Goal: Task Accomplishment & Management: Complete application form

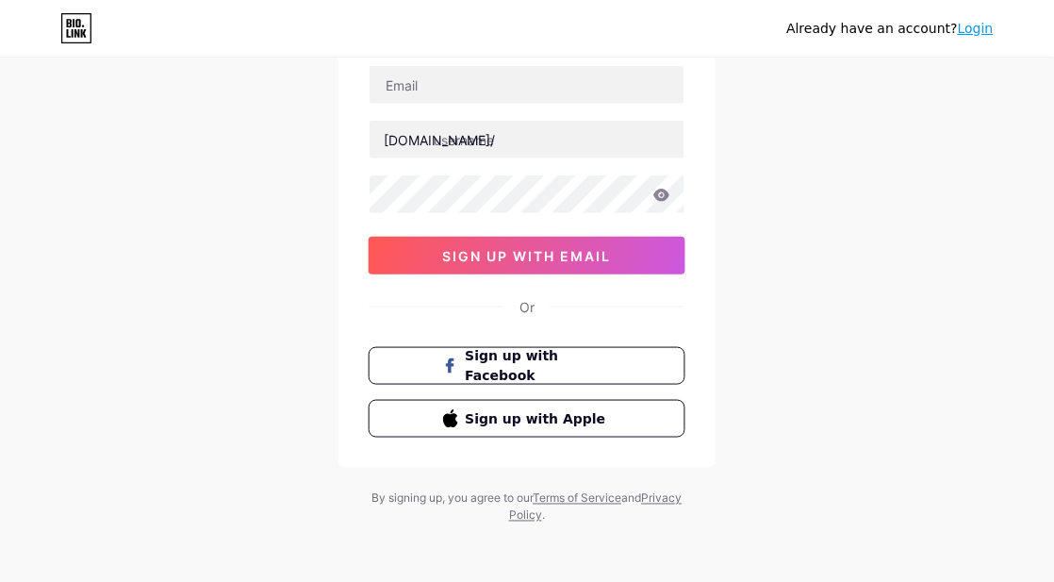
scroll to position [139, 0]
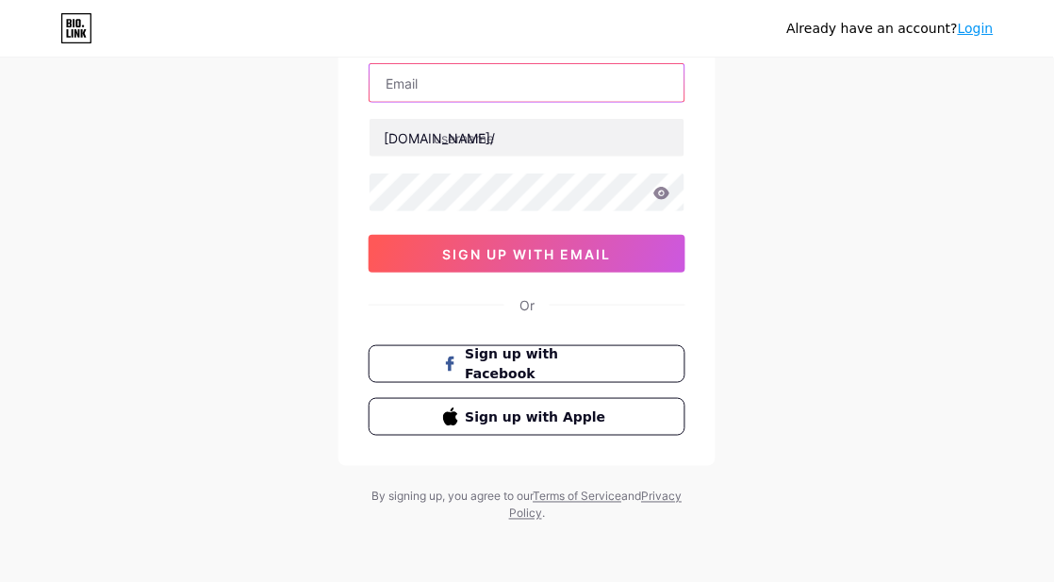
click at [537, 98] on input "text" at bounding box center [527, 83] width 315 height 38
paste input "nunungnuraina43@gmail.com"
type input "nunungnuraina43@gmail.com"
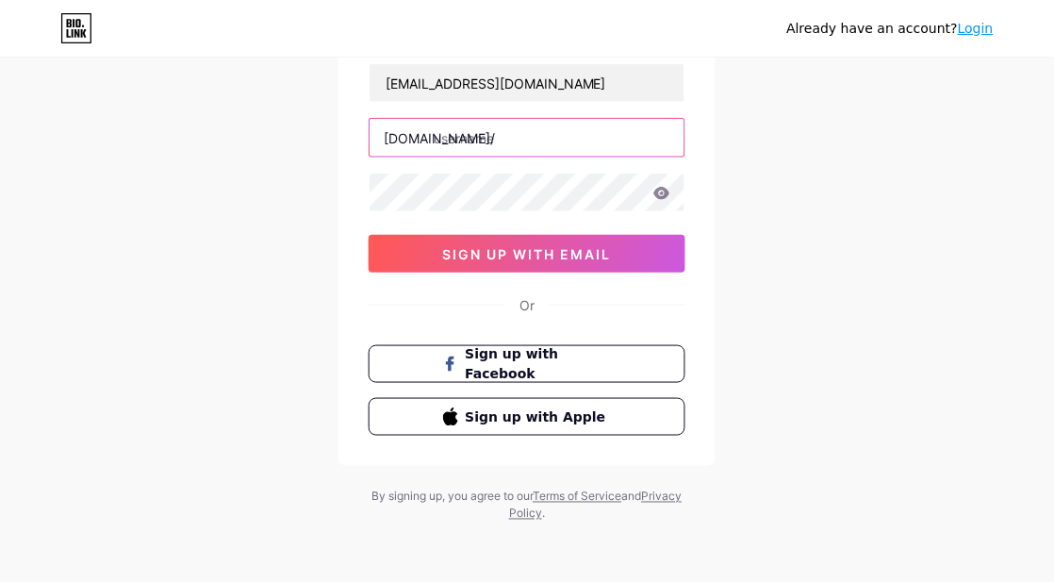
click at [498, 142] on input "text" at bounding box center [527, 138] width 315 height 38
paste input "nkrislot777"
type input "nkrislot777"
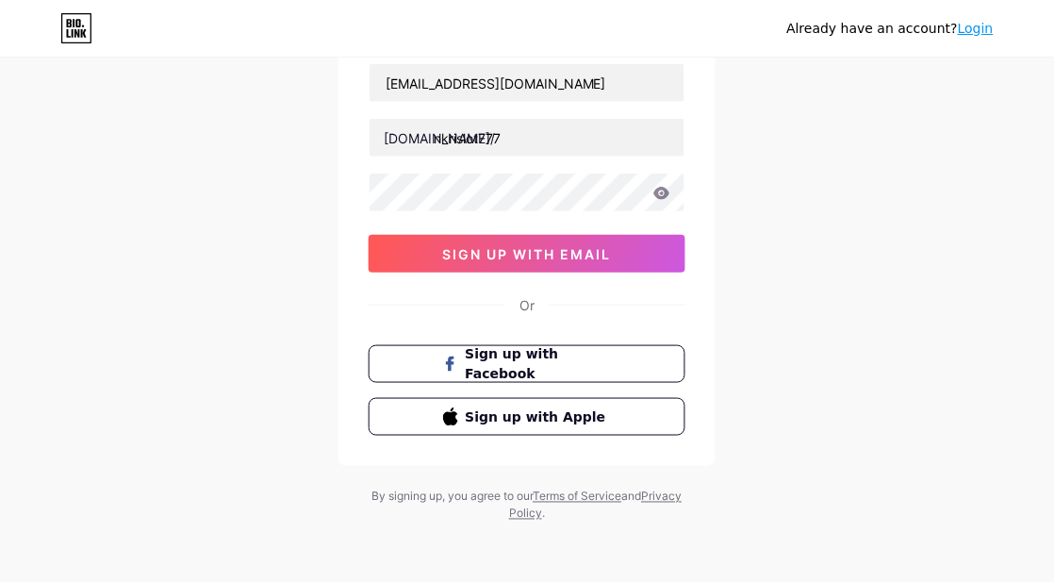
click at [660, 195] on icon at bounding box center [662, 193] width 16 height 12
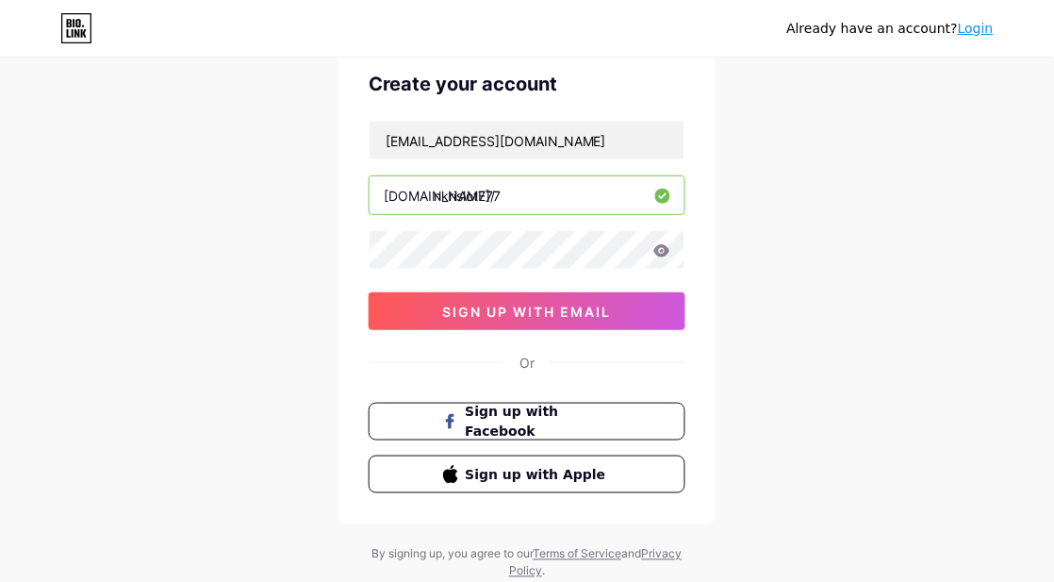
scroll to position [34, 0]
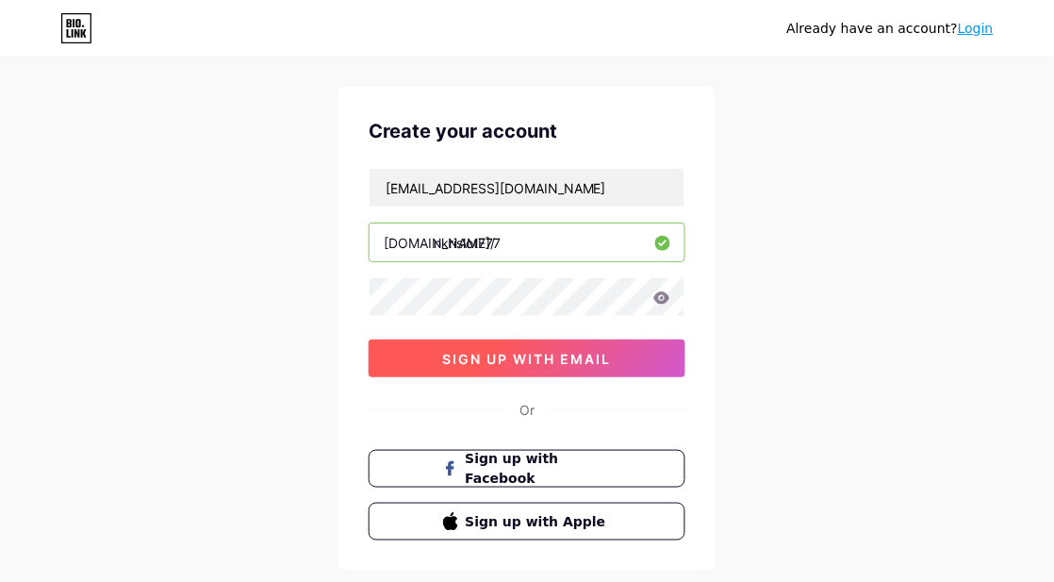
click at [578, 361] on span "sign up with email" at bounding box center [527, 359] width 169 height 16
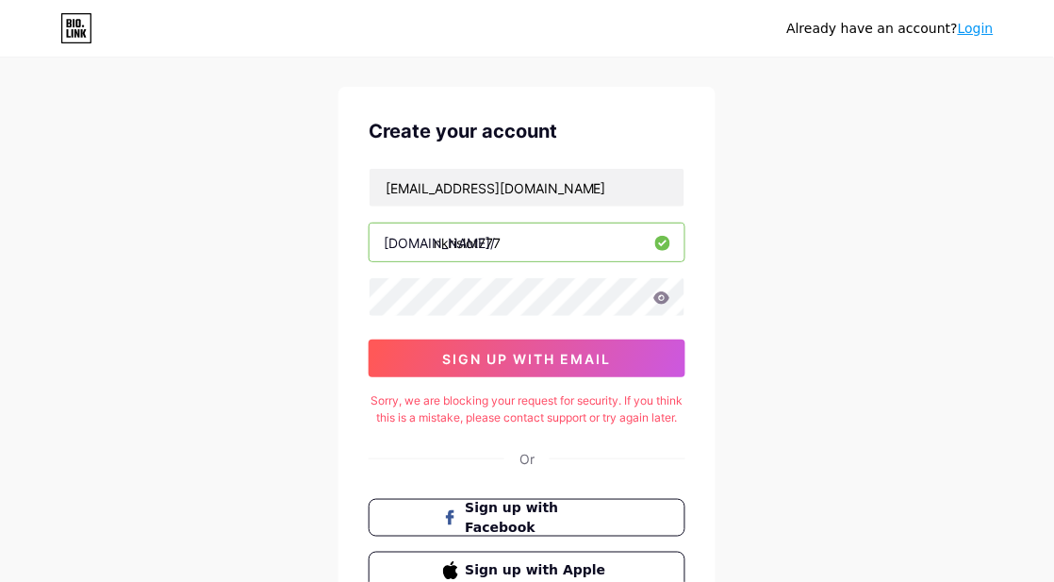
click at [477, 407] on div "Sorry, we are blocking your request for security. If you think this is a mistak…" at bounding box center [527, 409] width 317 height 34
drag, startPoint x: 477, startPoint y: 407, endPoint x: 626, endPoint y: 407, distance: 148.9
click at [626, 407] on div "Sorry, we are blocking your request for security. If you think this is a mistak…" at bounding box center [527, 409] width 317 height 34
click at [400, 421] on div "Sorry, we are blocking your request for security. If you think this is a mistak…" at bounding box center [527, 409] width 317 height 34
drag, startPoint x: 400, startPoint y: 421, endPoint x: 613, endPoint y: 426, distance: 213.1
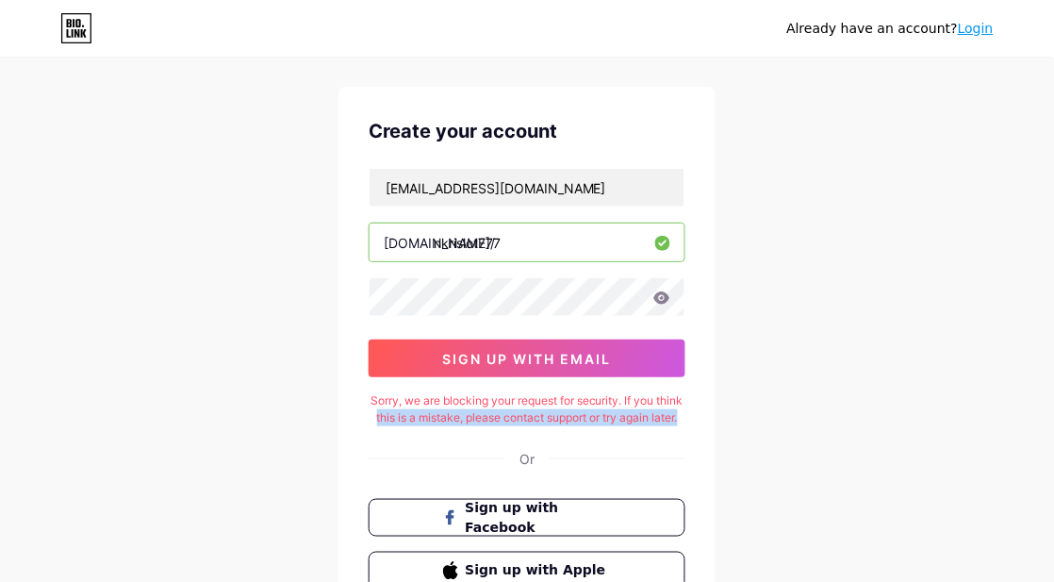
click at [613, 426] on div "Sorry, we are blocking your request for security. If you think this is a mistak…" at bounding box center [527, 409] width 317 height 34
click at [584, 426] on div "Sorry, we are blocking your request for security. If you think this is a mistak…" at bounding box center [527, 409] width 317 height 34
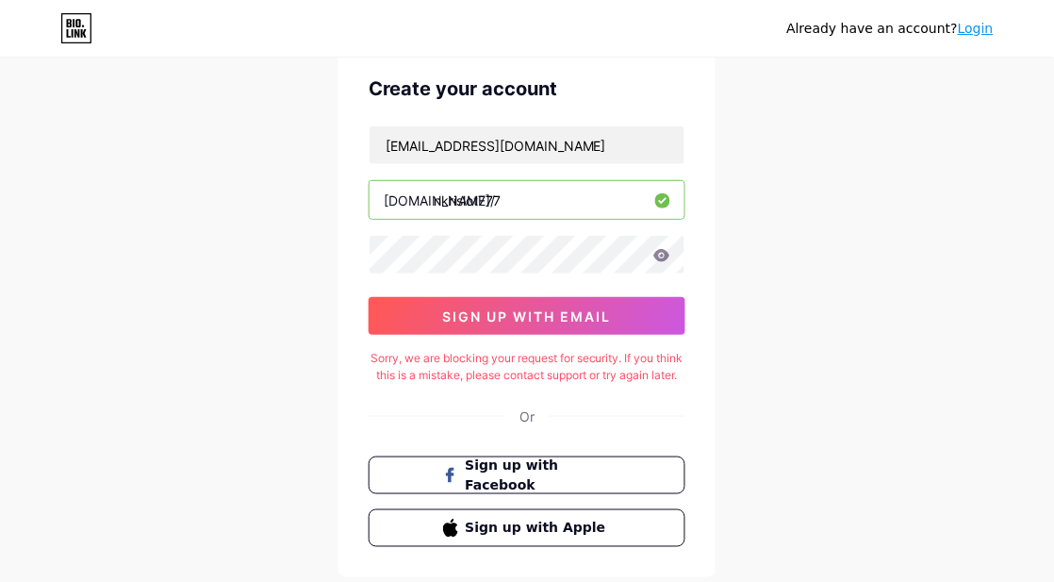
scroll to position [0, 0]
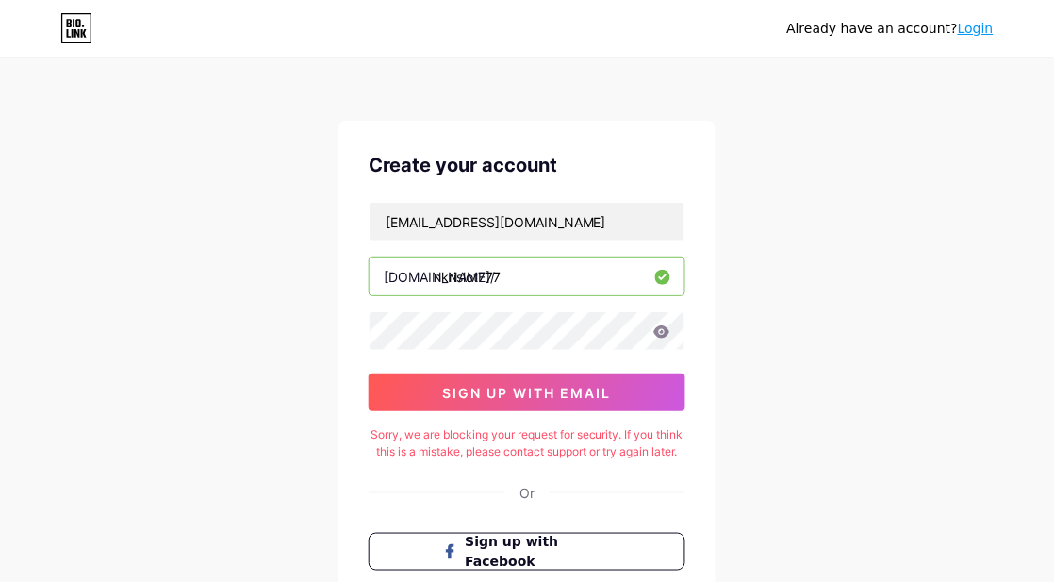
click at [60, 40] on icon at bounding box center [76, 28] width 32 height 30
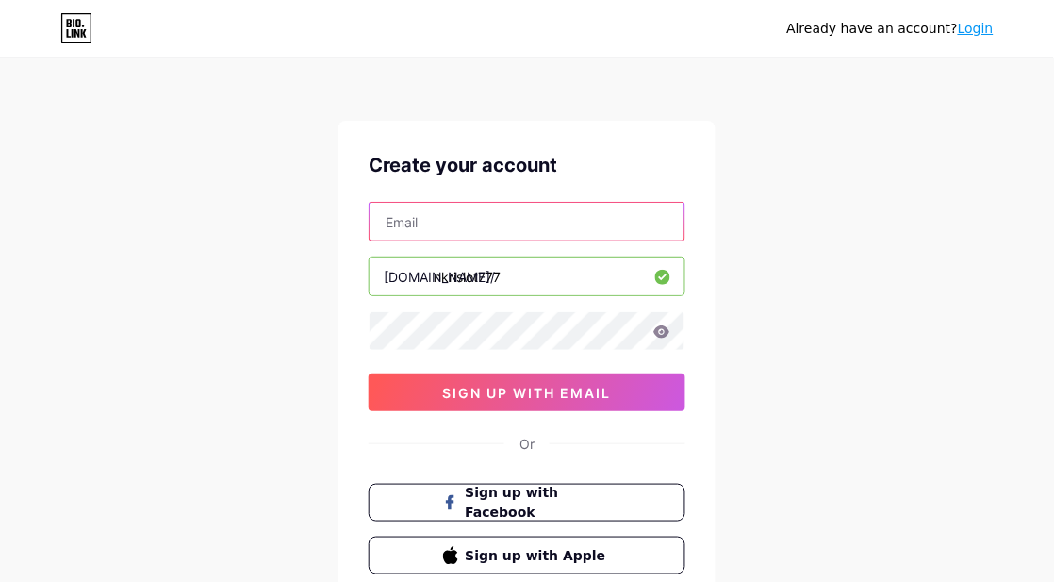
click at [592, 213] on input "text" at bounding box center [527, 222] width 315 height 38
drag, startPoint x: 522, startPoint y: 219, endPoint x: 586, endPoint y: 184, distance: 73.0
click at [522, 219] on input "text" at bounding box center [527, 222] width 315 height 38
paste input "nunungnuraina43@gmail.com"
type input "nunungnuraina43@gmail.com"
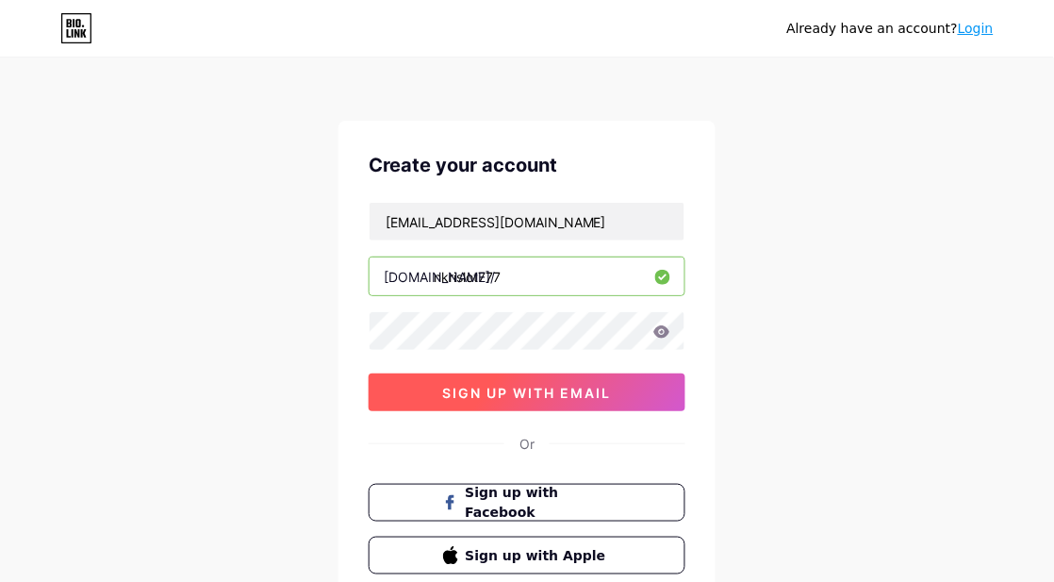
click at [613, 391] on button "sign up with email" at bounding box center [527, 392] width 317 height 38
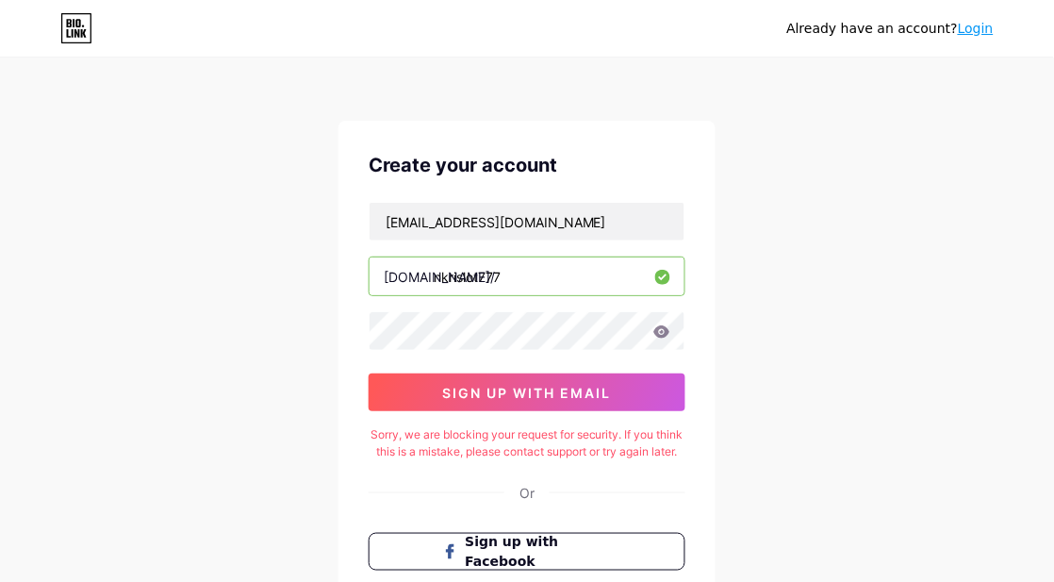
click at [496, 419] on div "Create your account nunungnuraina43@gmail.com bio.link/ nkrislot777 0cAFcWeA5_P…" at bounding box center [526, 387] width 377 height 533
click at [386, 436] on div "Sorry, we are blocking your request for security. If you think this is a mistak…" at bounding box center [527, 443] width 317 height 34
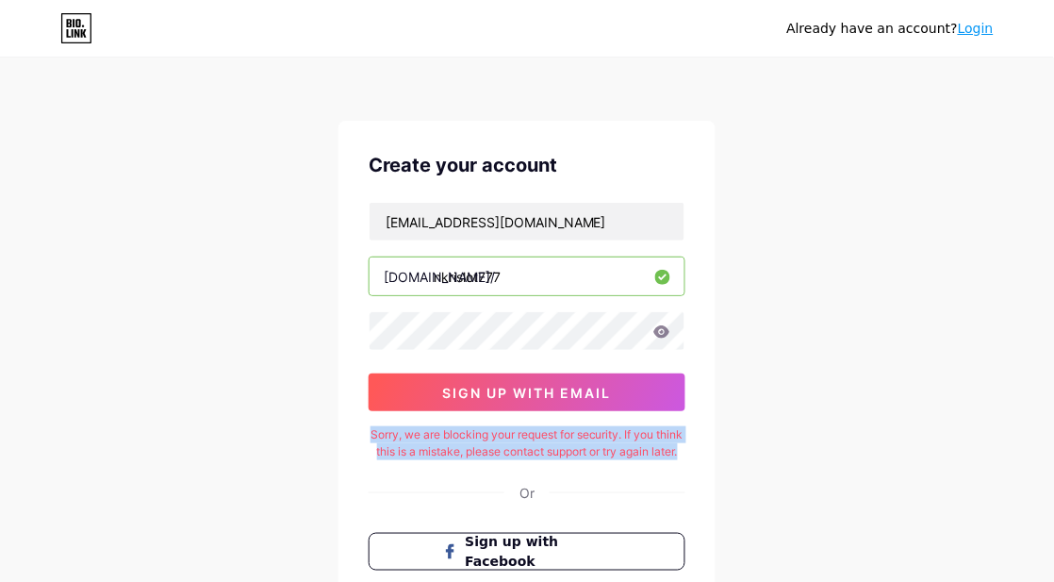
drag, startPoint x: 386, startPoint y: 436, endPoint x: 540, endPoint y: 468, distance: 156.8
click at [540, 460] on div "Sorry, we are blocking your request for security. If you think this is a mistak…" at bounding box center [527, 443] width 317 height 34
click at [495, 441] on div "Sorry, we are blocking your request for security. If you think this is a mistak…" at bounding box center [527, 443] width 317 height 34
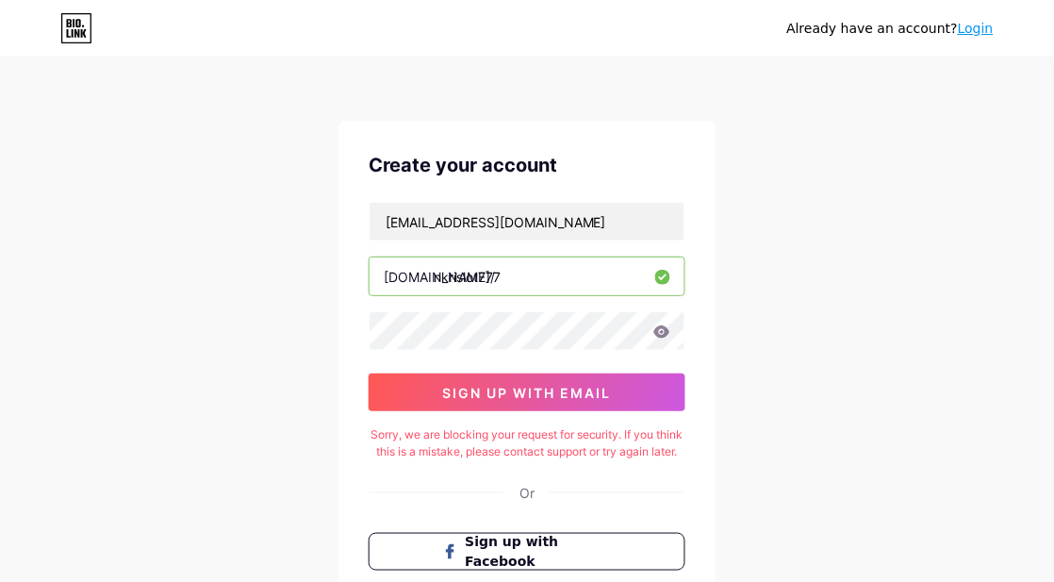
click at [801, 300] on div "Already have an account? Login Create your account nunungnuraina43@gmail.com bi…" at bounding box center [527, 385] width 1054 height 770
click at [68, 42] on icon at bounding box center [76, 28] width 32 height 30
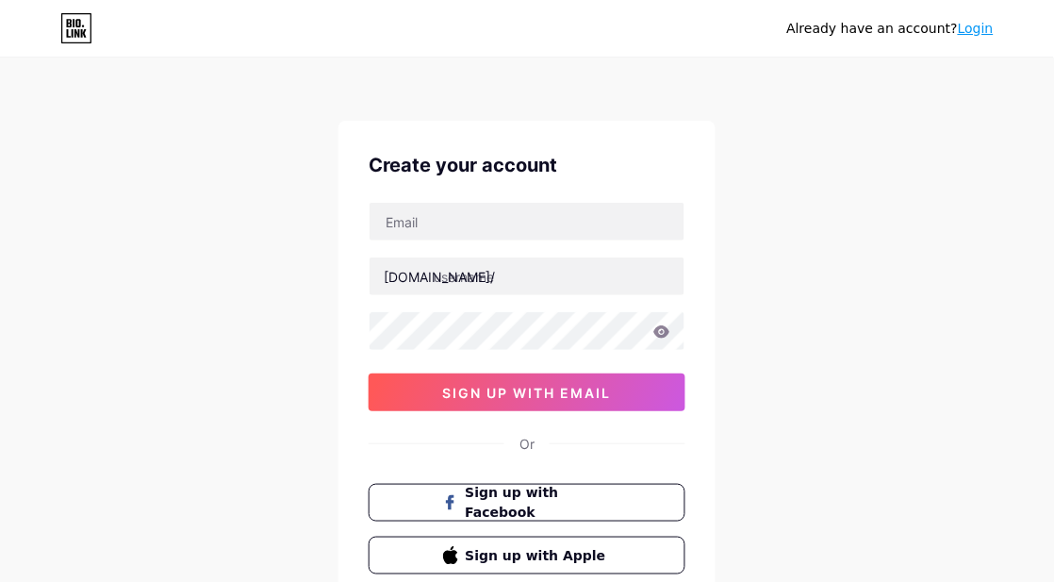
click at [982, 31] on link "Login" at bounding box center [976, 28] width 36 height 15
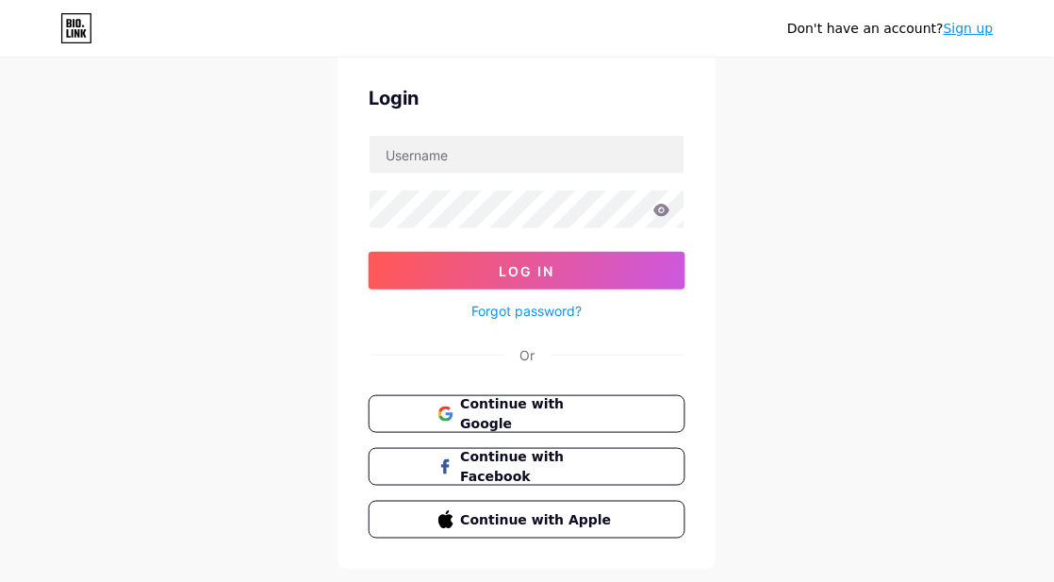
scroll to position [105, 0]
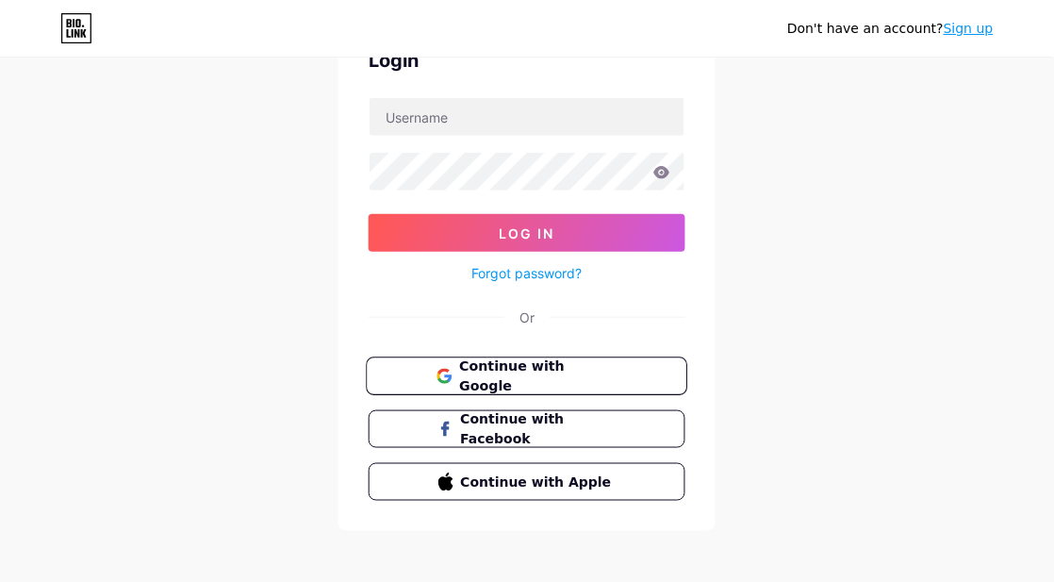
click at [559, 377] on span "Continue with Google" at bounding box center [537, 376] width 157 height 41
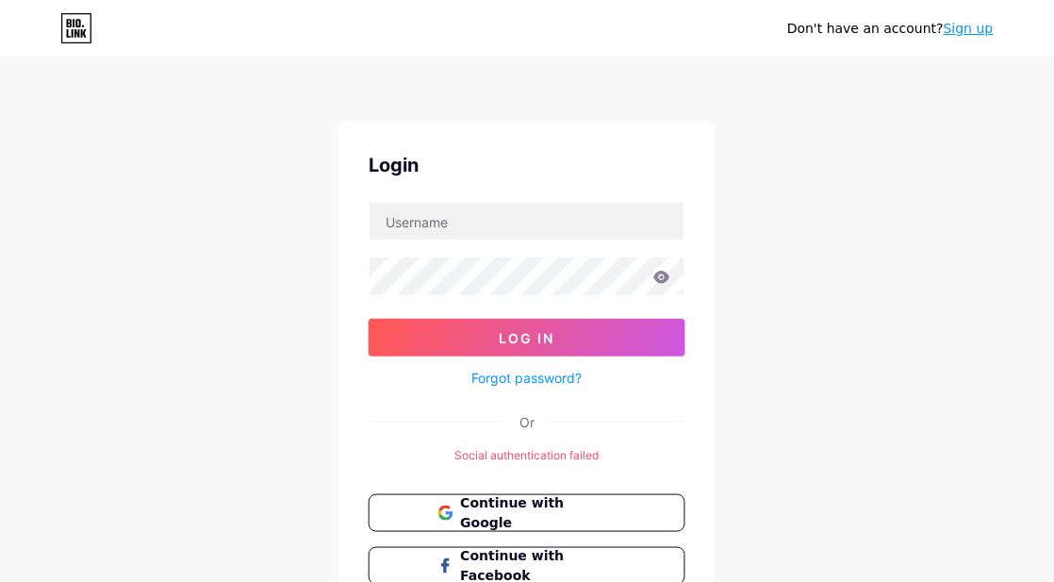
click at [478, 457] on div "Social authentication failed" at bounding box center [527, 455] width 317 height 17
drag, startPoint x: 478, startPoint y: 457, endPoint x: 596, endPoint y: 457, distance: 117.8
click at [596, 457] on div "Social authentication failed" at bounding box center [527, 455] width 317 height 17
click at [596, 460] on div "Social authentication failed" at bounding box center [527, 455] width 317 height 17
click at [528, 520] on span "Continue with Google" at bounding box center [537, 513] width 157 height 41
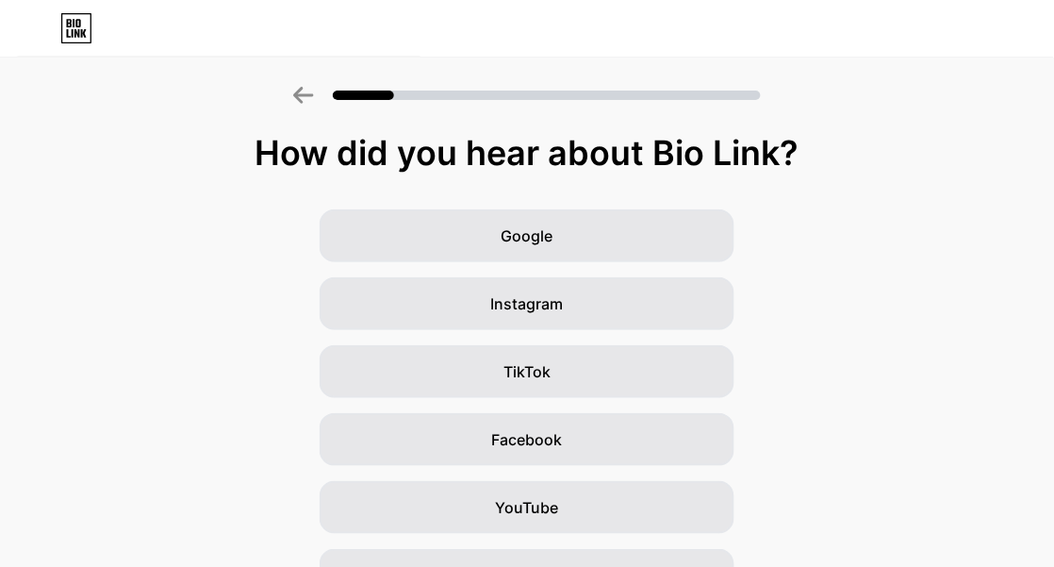
click at [294, 158] on div "How did you hear about Bio Link?" at bounding box center [526, 153] width 1035 height 38
click at [274, 140] on div "How did you hear about Bio Link?" at bounding box center [526, 153] width 1035 height 38
drag, startPoint x: 274, startPoint y: 140, endPoint x: 796, endPoint y: 142, distance: 521.3
click at [796, 142] on div "How did you hear about Bio Link?" at bounding box center [526, 153] width 1035 height 38
copy div "How did you hear about Bio Link?"
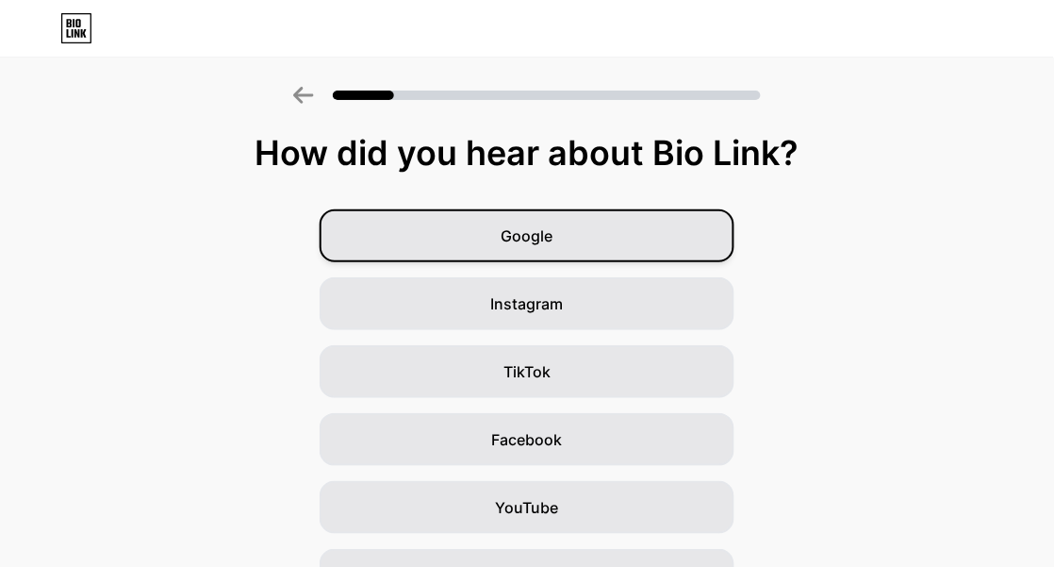
click at [644, 240] on div "Google" at bounding box center [527, 235] width 415 height 53
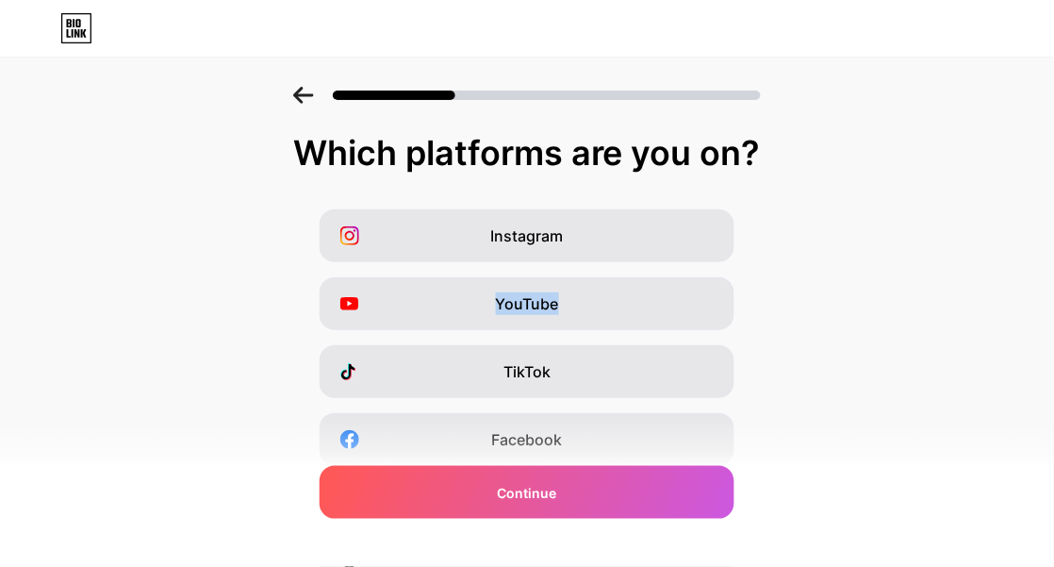
drag, startPoint x: 713, startPoint y: 304, endPoint x: 871, endPoint y: 240, distance: 170.9
click at [871, 240] on div "Instagram YouTube TikTok Facebook Twitter/X Buy Me a Coffee Snapchat I have a w…" at bounding box center [526, 473] width 1035 height 528
click at [321, 136] on div "Which platforms are you on?" at bounding box center [527, 153] width 1016 height 38
drag, startPoint x: 321, startPoint y: 136, endPoint x: 748, endPoint y: 139, distance: 426.1
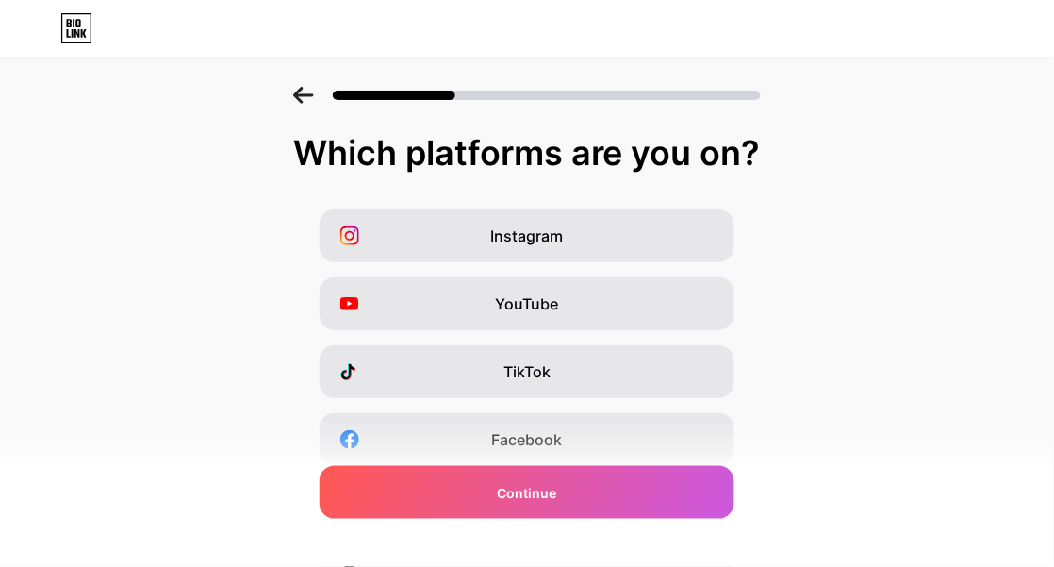
click at [748, 139] on div "Which platforms are you on?" at bounding box center [527, 153] width 1016 height 38
copy div "Which platforms are you on?"
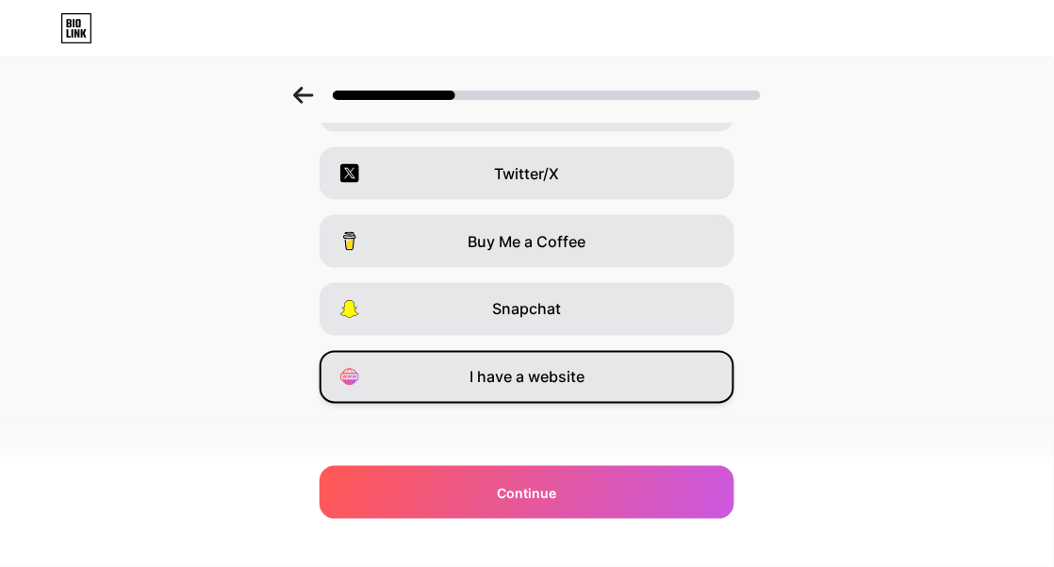
scroll to position [340, 0]
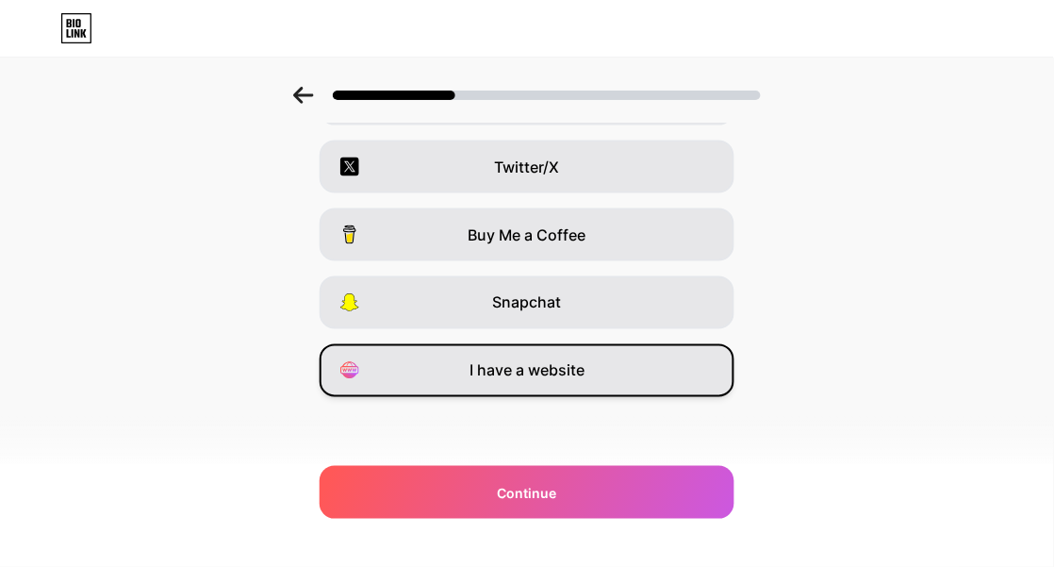
click at [596, 387] on div "I have a website" at bounding box center [527, 370] width 415 height 53
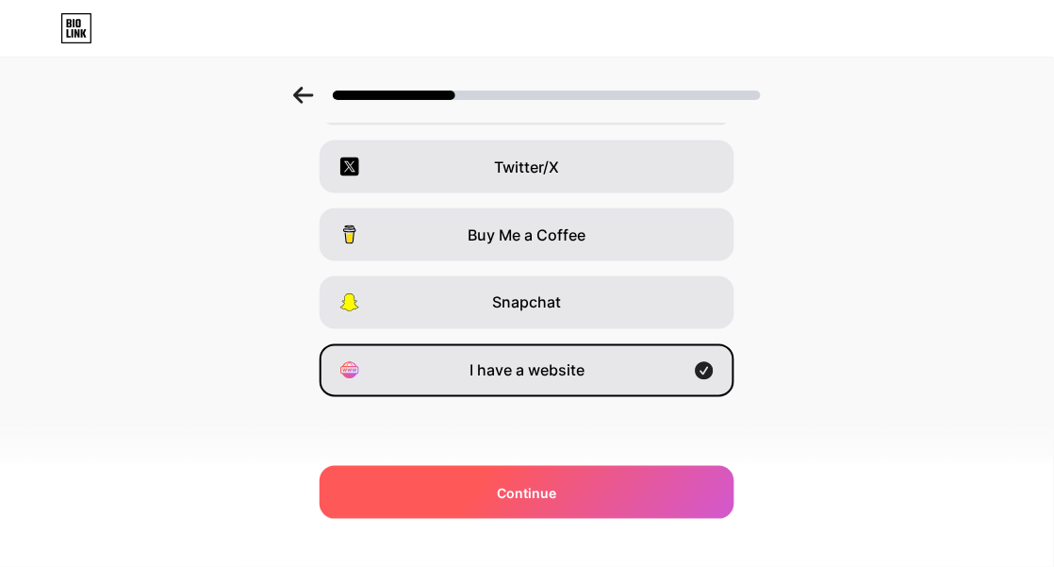
click at [599, 494] on div "Continue" at bounding box center [527, 492] width 415 height 53
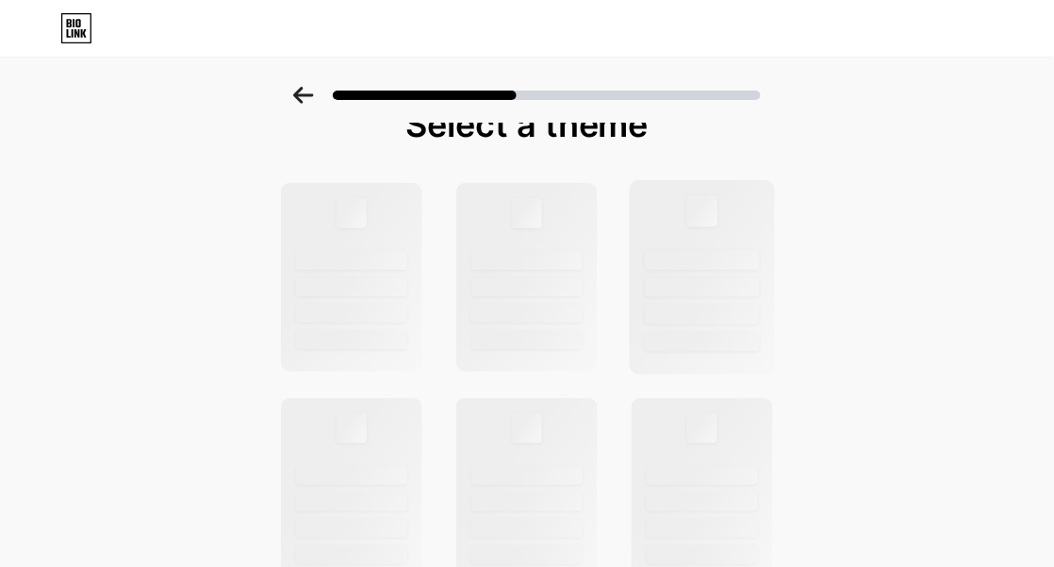
scroll to position [0, 0]
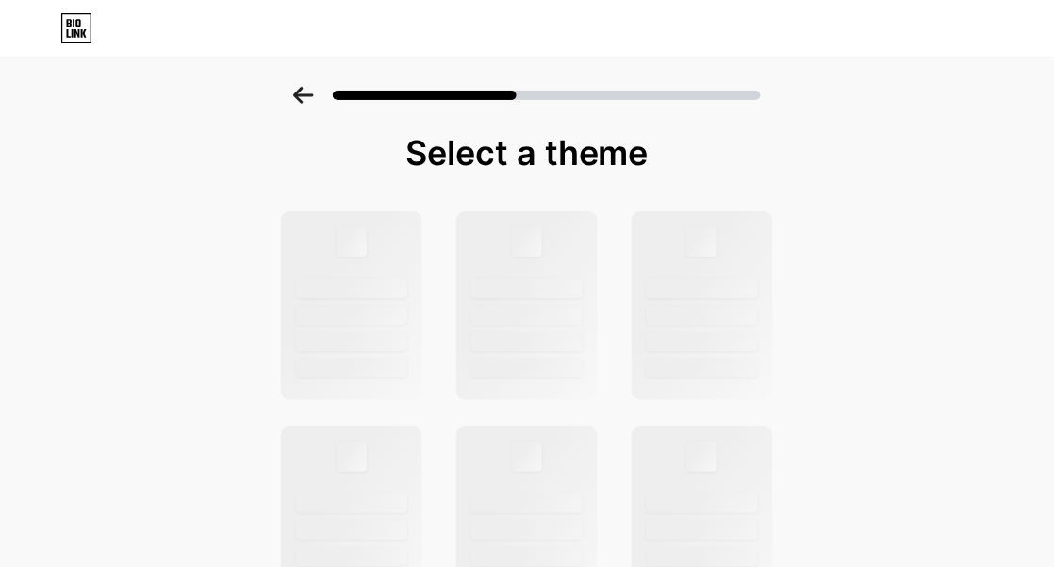
click at [372, 273] on div at bounding box center [352, 305] width 146 height 194
click at [374, 292] on div at bounding box center [351, 288] width 115 height 20
click at [544, 265] on div at bounding box center [527, 305] width 146 height 194
click at [685, 265] on div at bounding box center [703, 305] width 146 height 194
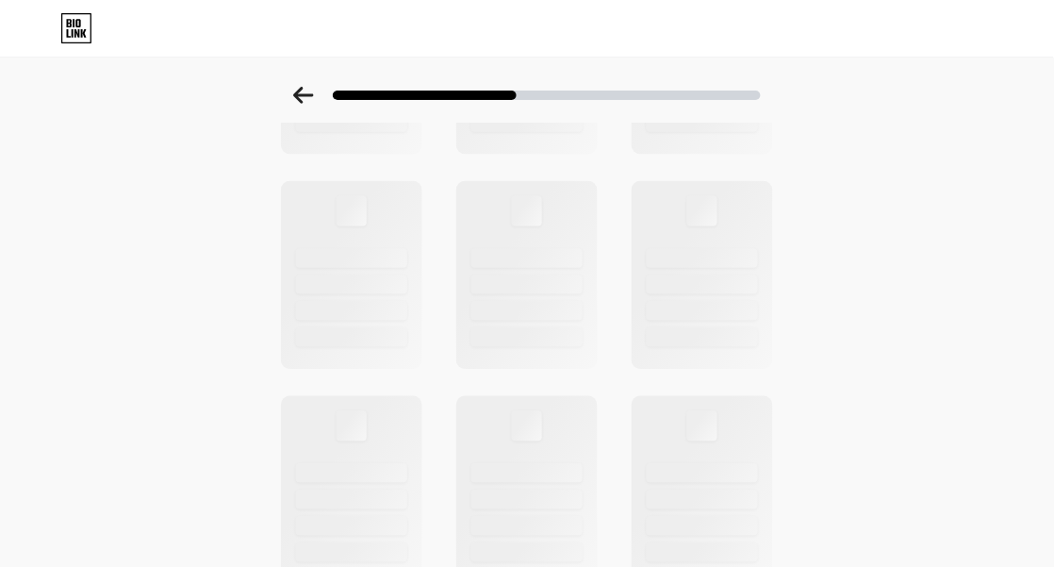
scroll to position [133, 0]
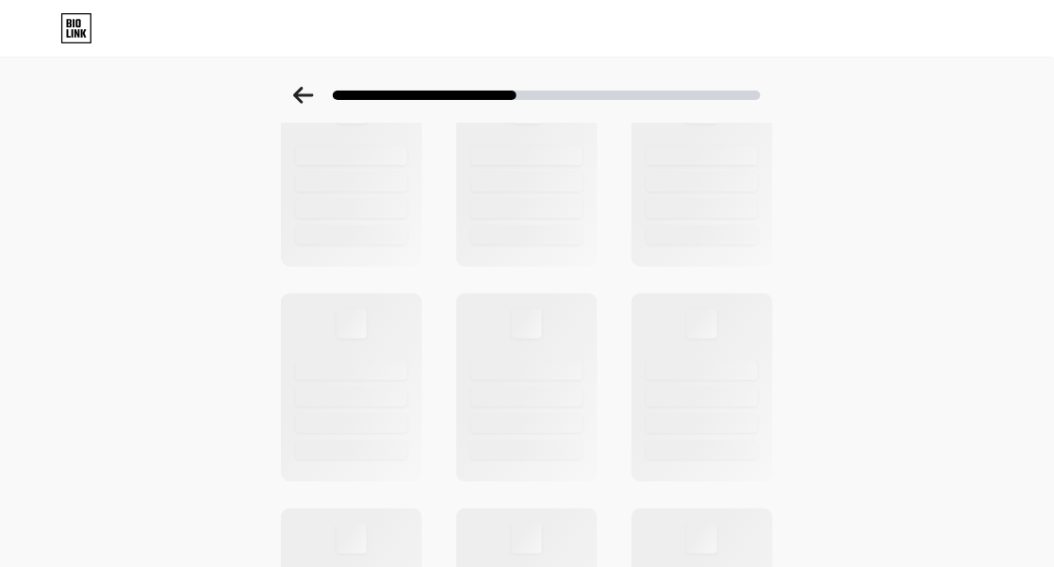
click at [298, 95] on div at bounding box center [527, 90] width 1054 height 66
click at [313, 96] on icon at bounding box center [303, 95] width 20 height 17
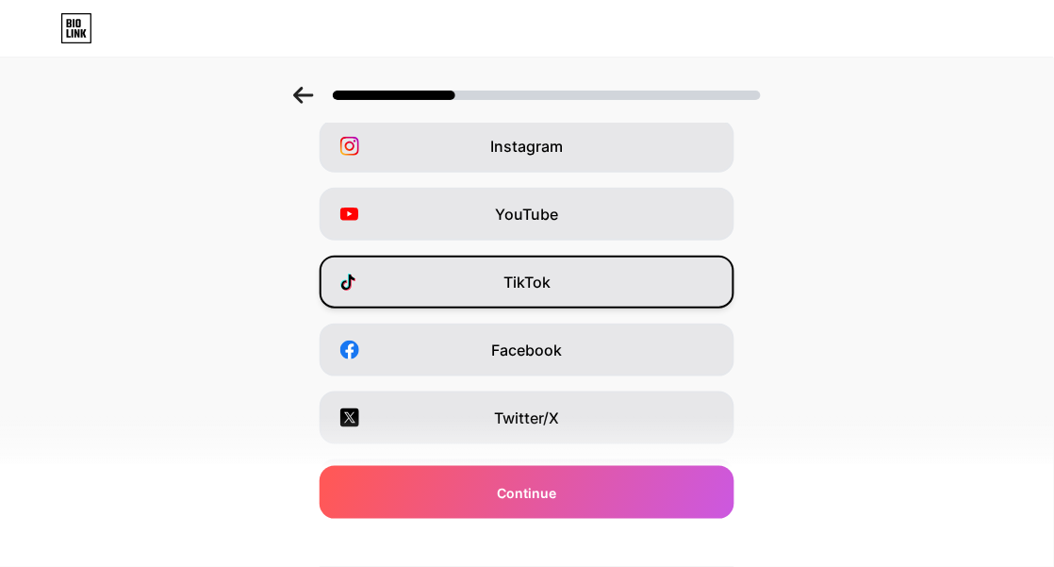
scroll to position [340, 0]
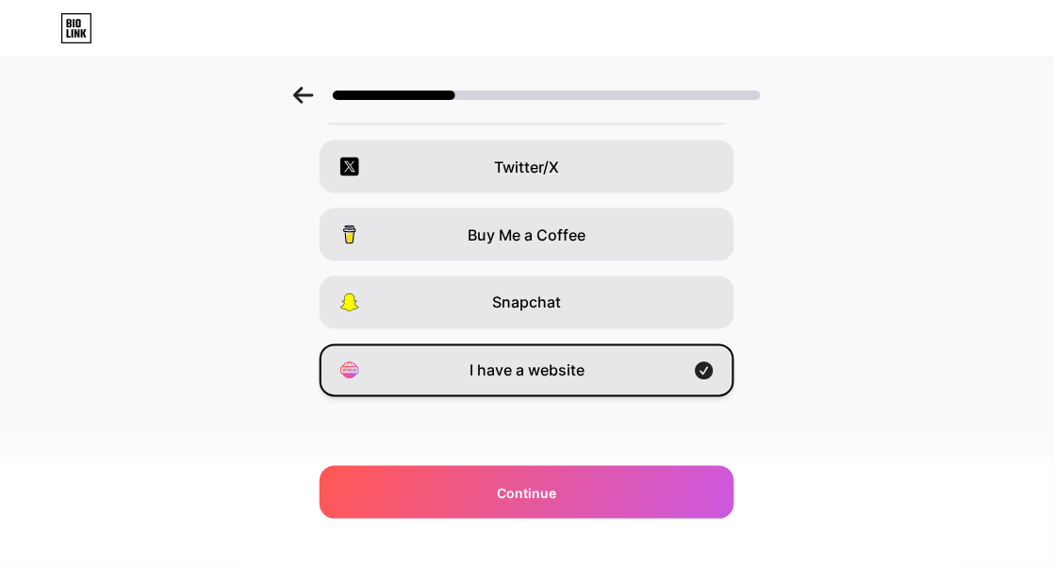
click at [529, 370] on span "I have a website" at bounding box center [526, 370] width 115 height 23
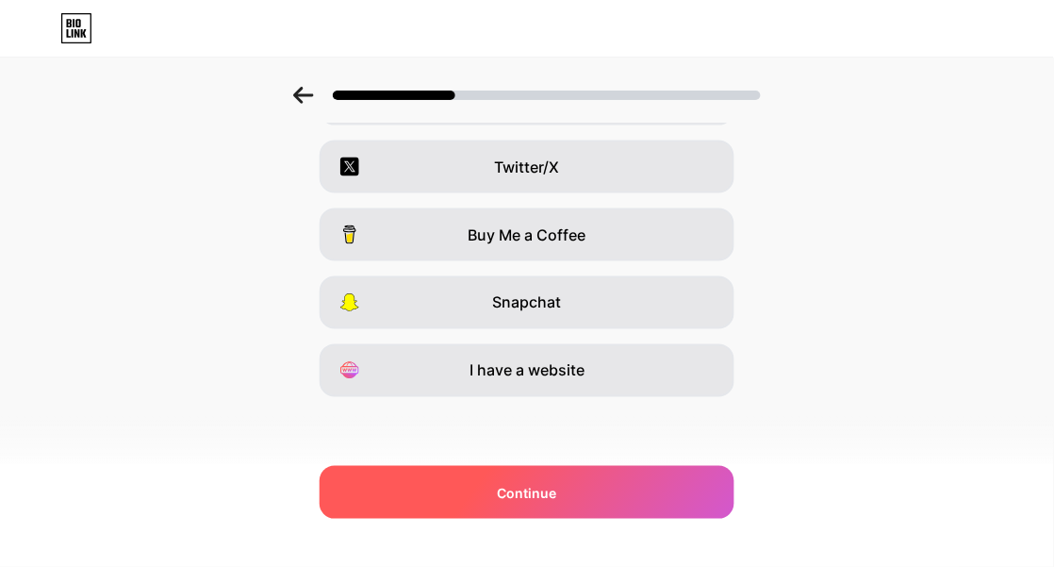
click at [545, 494] on span "Continue" at bounding box center [527, 493] width 59 height 20
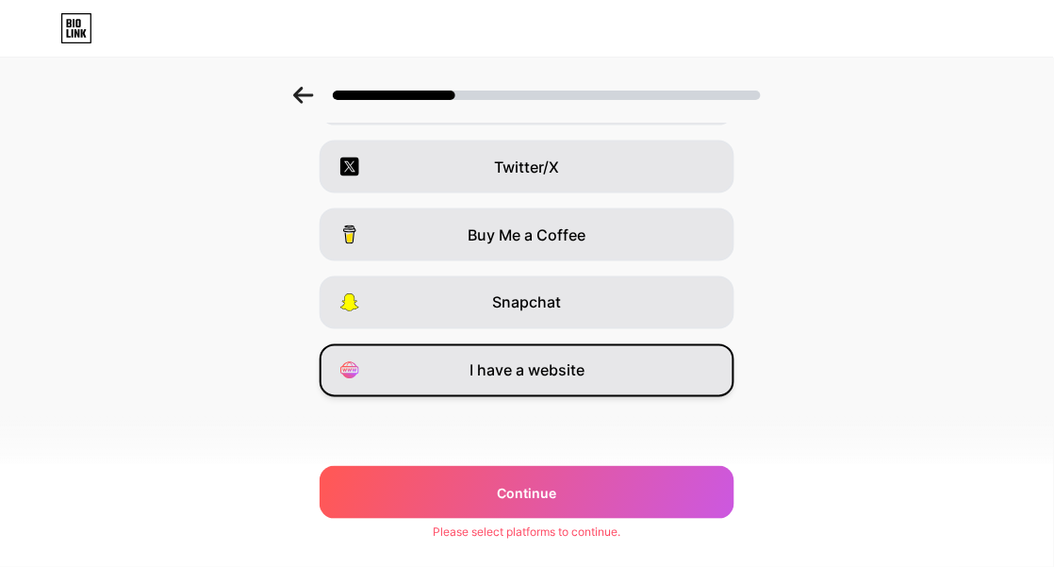
click at [579, 375] on span "I have a website" at bounding box center [526, 370] width 115 height 23
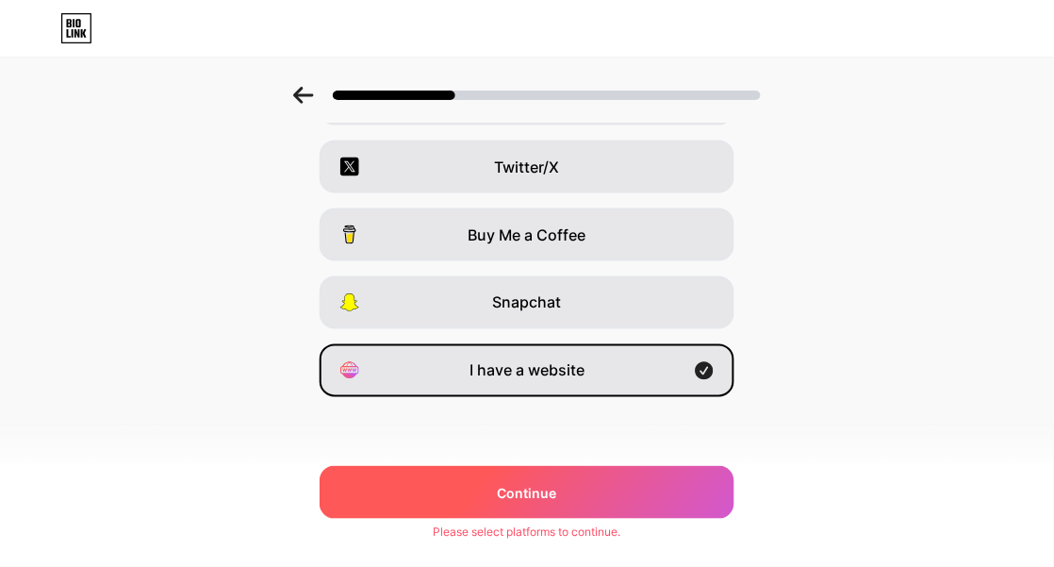
click at [578, 469] on div "Continue" at bounding box center [527, 492] width 415 height 53
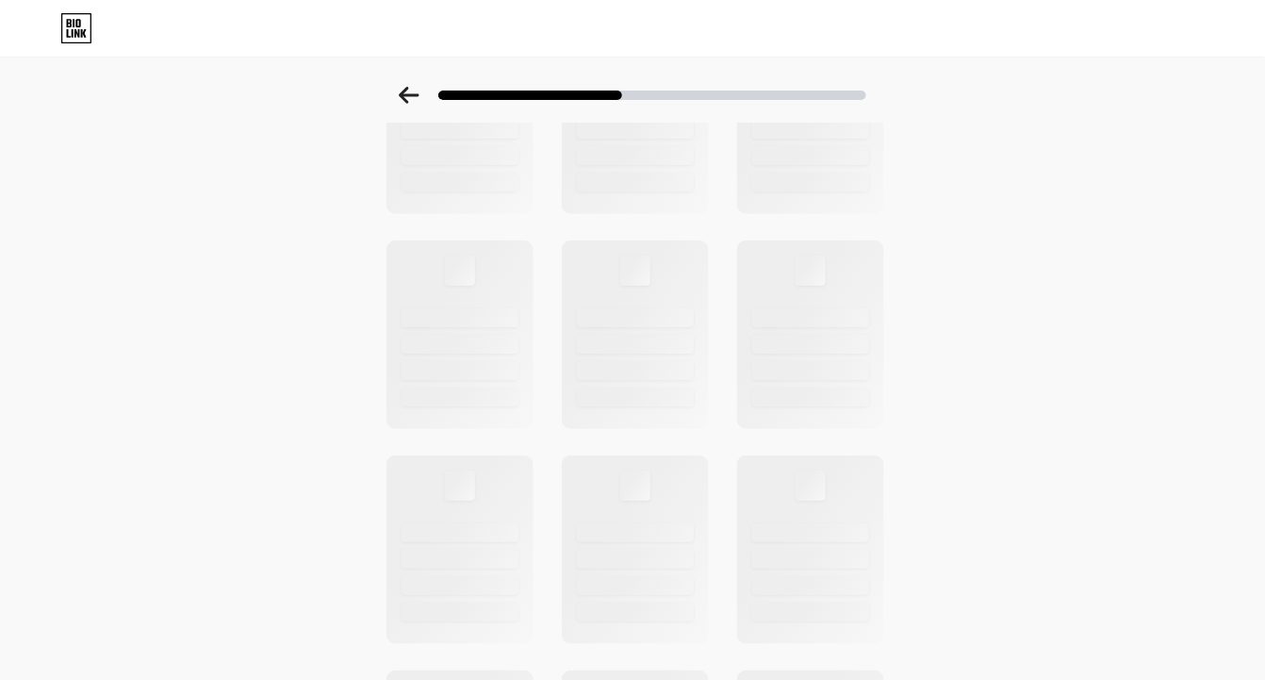
scroll to position [0, 0]
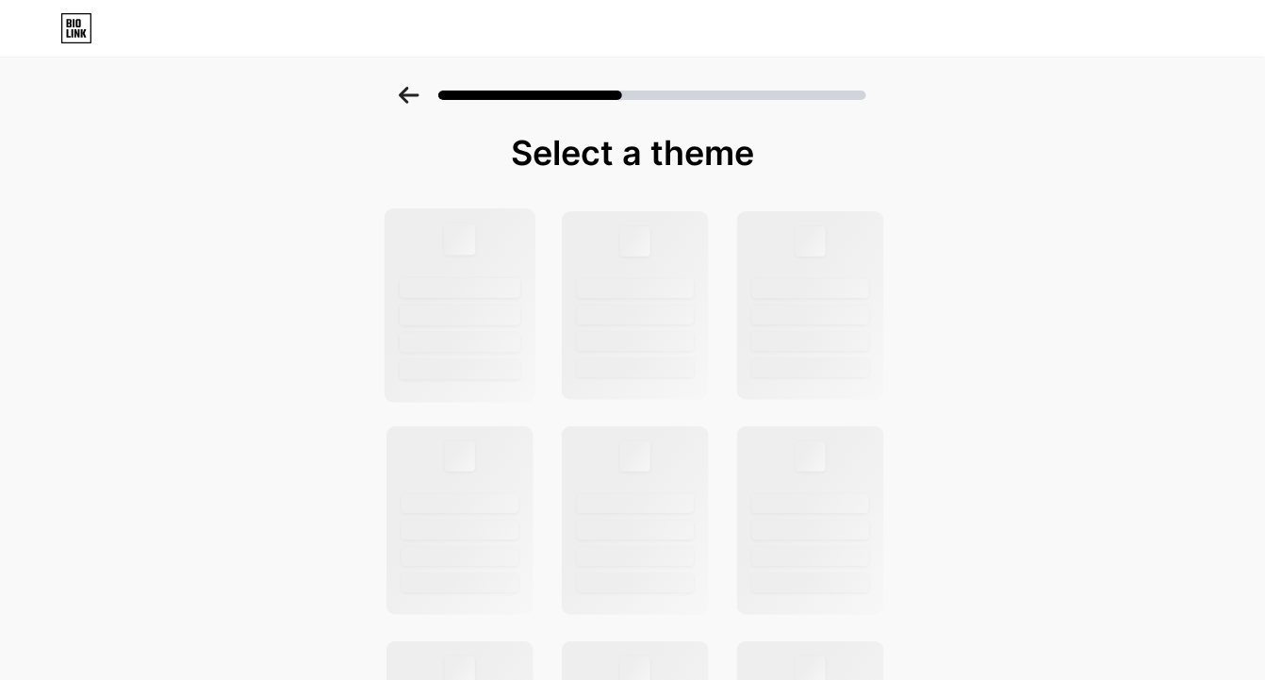
click at [499, 262] on div at bounding box center [461, 305] width 152 height 194
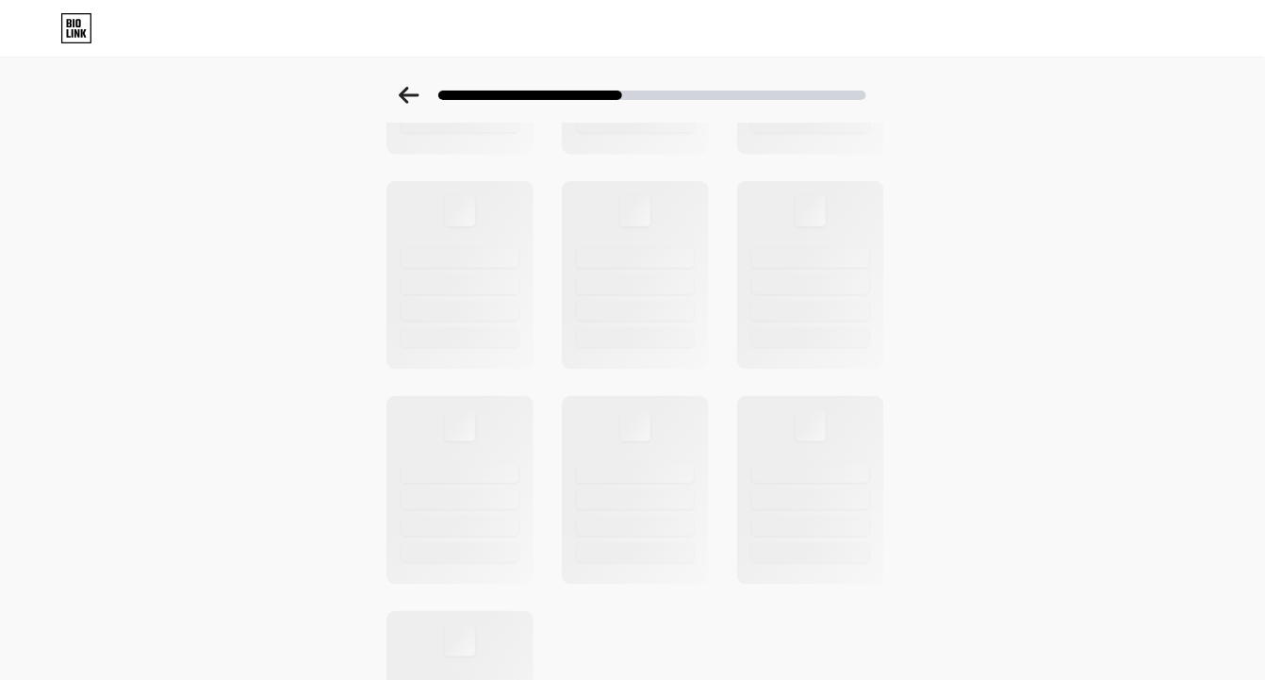
scroll to position [148, 0]
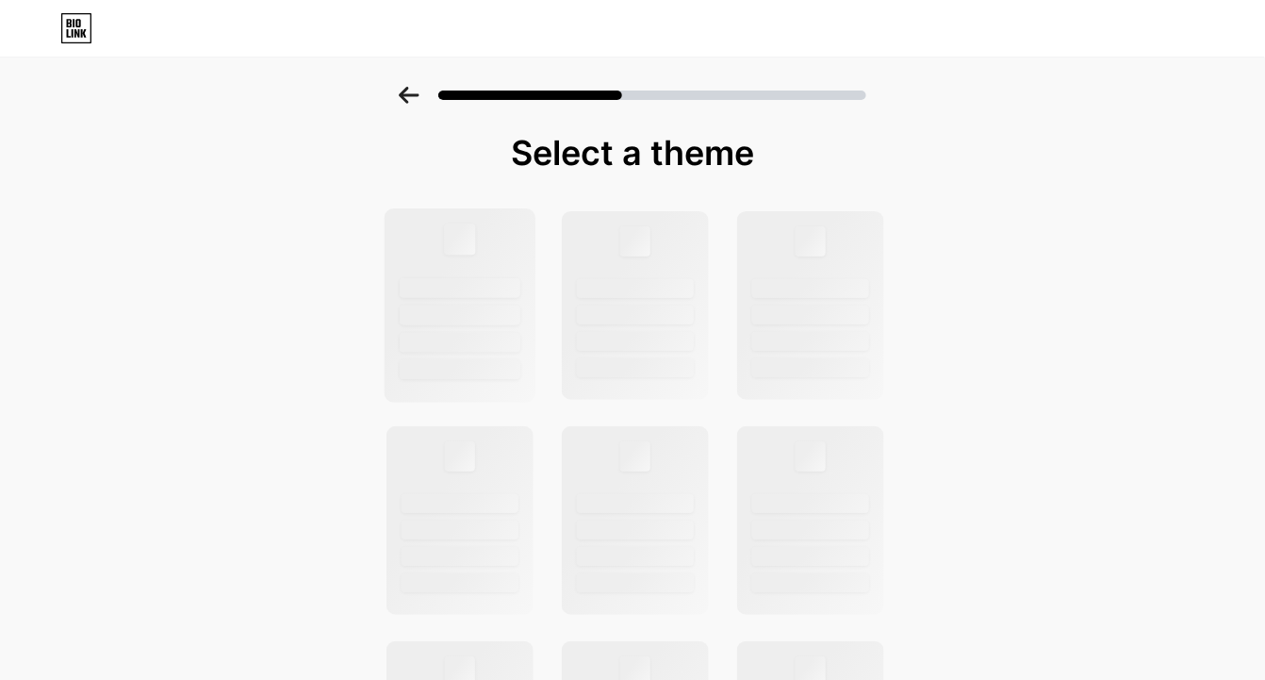
click at [488, 269] on div at bounding box center [461, 305] width 152 height 194
click at [58, 35] on div at bounding box center [632, 28] width 1265 height 30
click at [68, 35] on icon at bounding box center [69, 33] width 4 height 8
